Goal: Find specific page/section: Find specific page/section

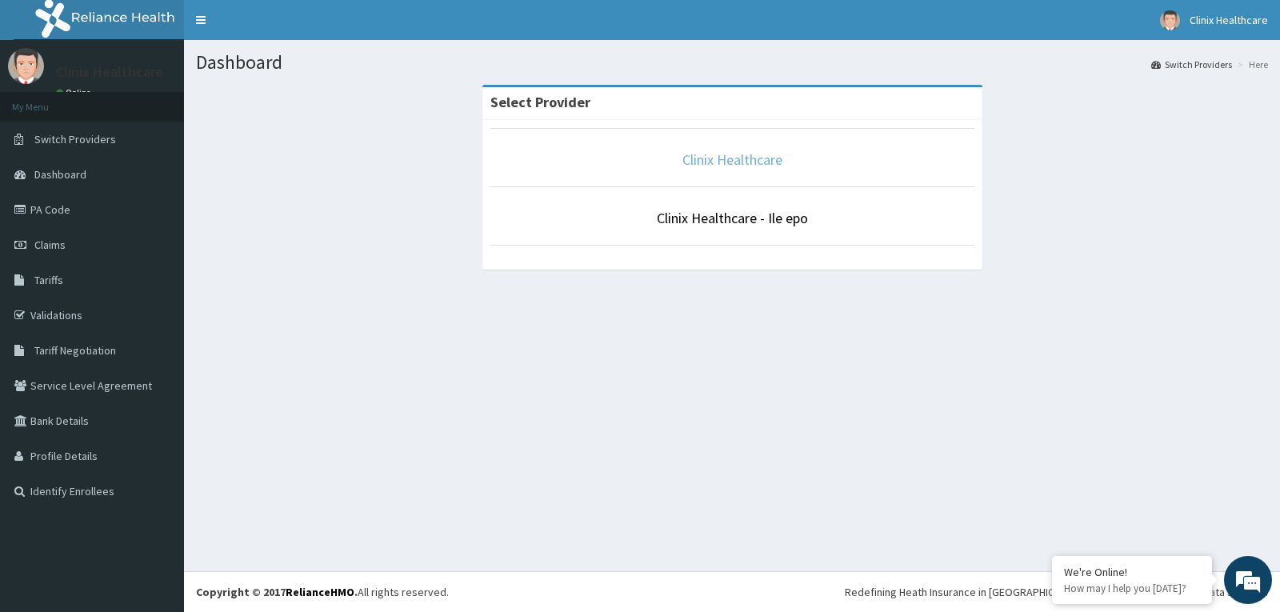
click at [713, 166] on link "Clinix Healthcare" at bounding box center [732, 159] width 100 height 18
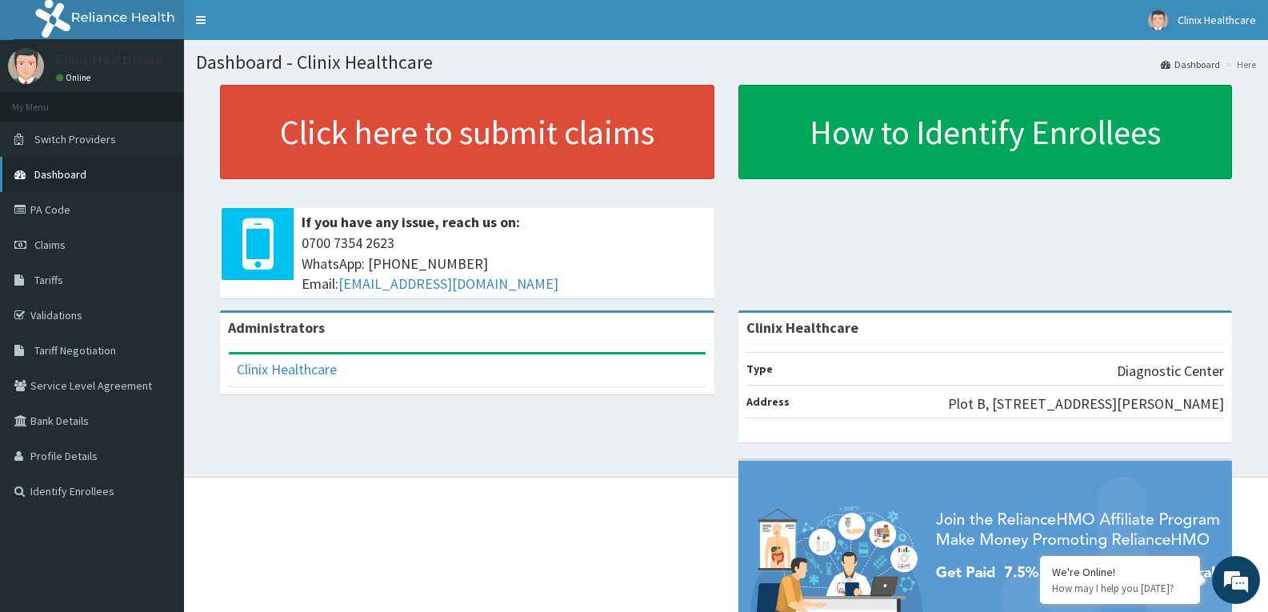
click at [89, 175] on link "Dashboard" at bounding box center [92, 174] width 184 height 35
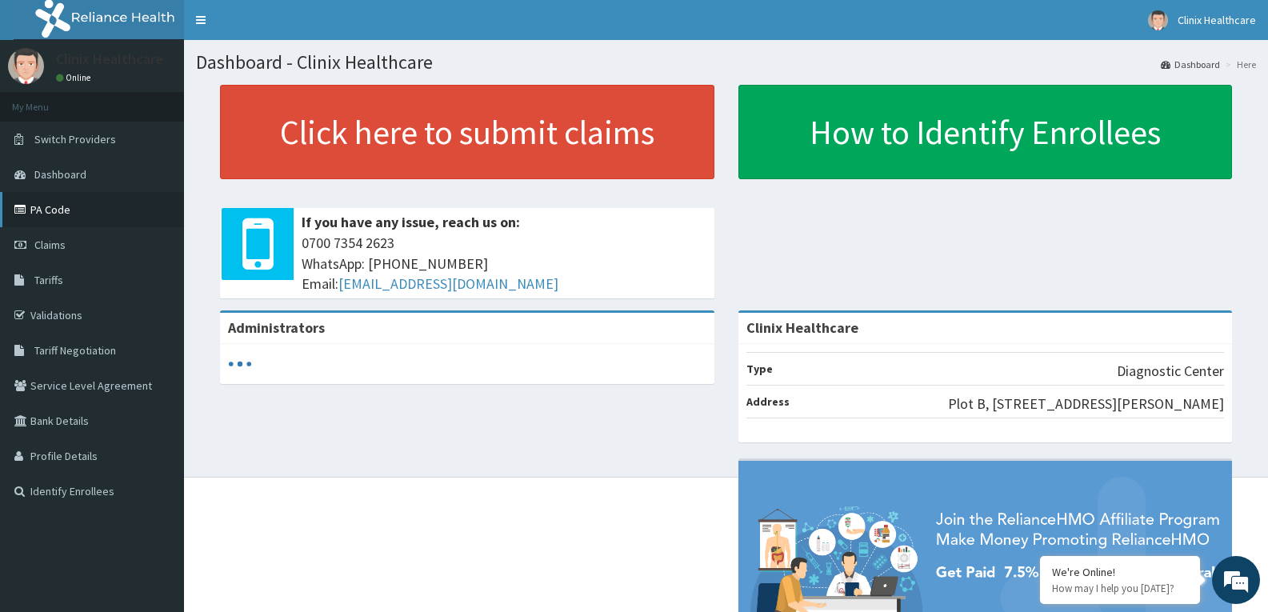
click at [87, 217] on link "PA Code" at bounding box center [92, 209] width 184 height 35
